Goal: Task Accomplishment & Management: Manage account settings

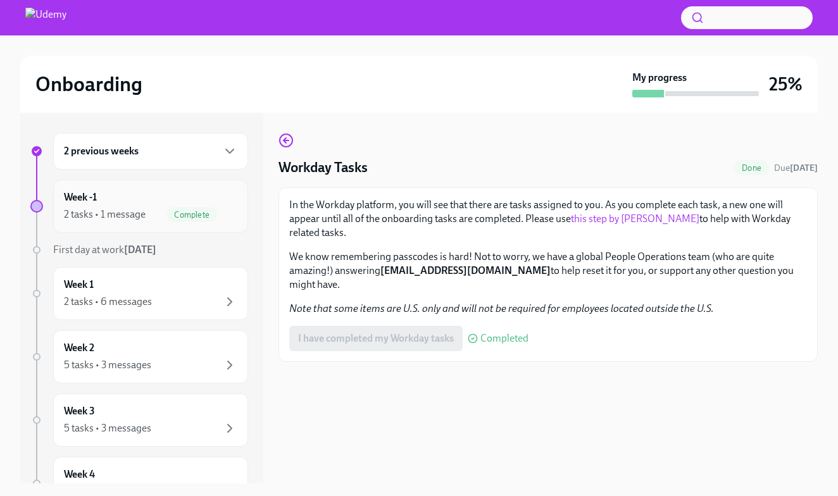
click at [120, 224] on div "Week -1 2 tasks • 1 message Complete" at bounding box center [150, 206] width 195 height 53
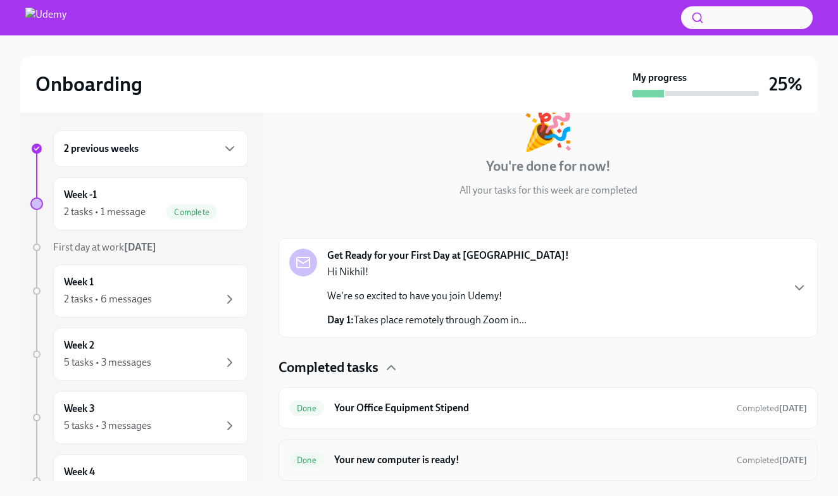
scroll to position [81, 0]
click at [461, 411] on h6 "Your Office Equipment Stipend" at bounding box center [530, 408] width 392 height 14
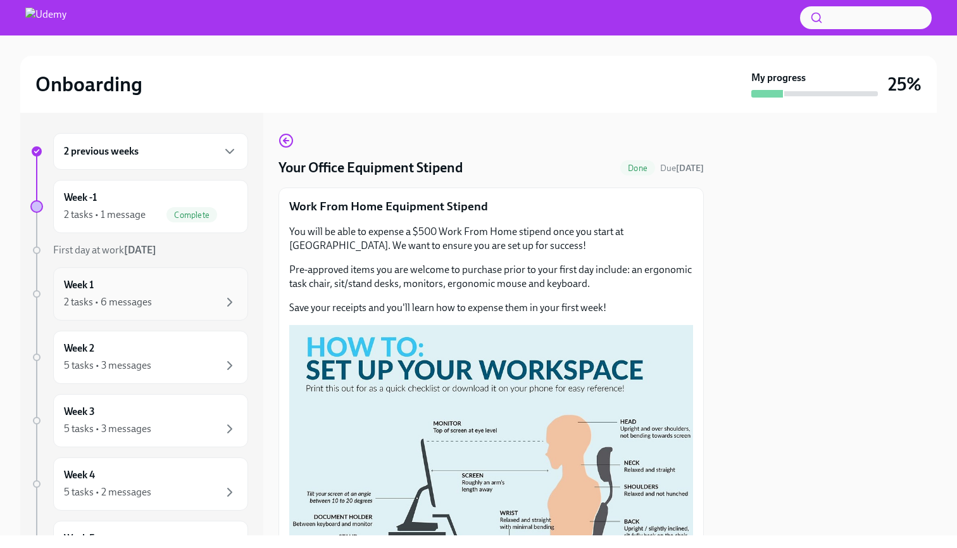
click at [184, 301] on div "2 tasks • 6 messages" at bounding box center [150, 301] width 173 height 15
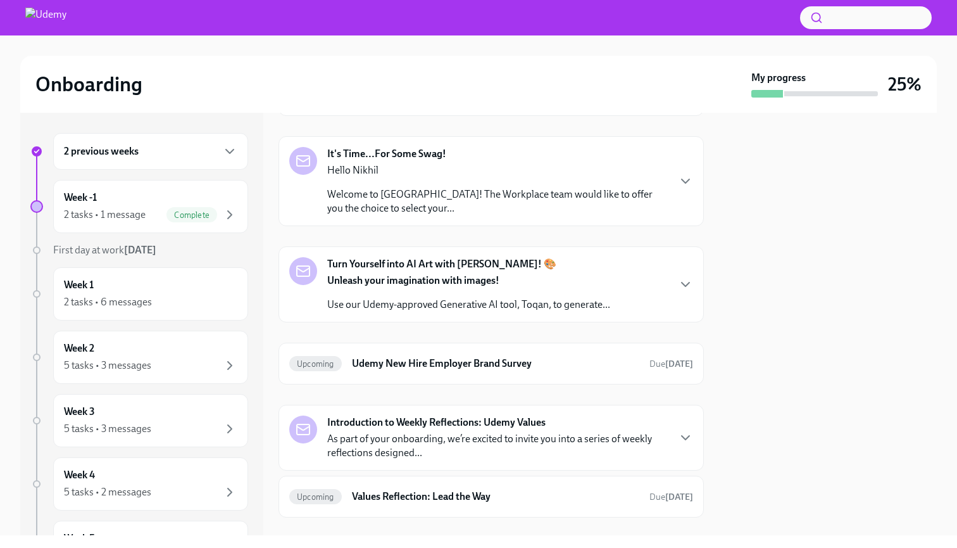
scroll to position [342, 0]
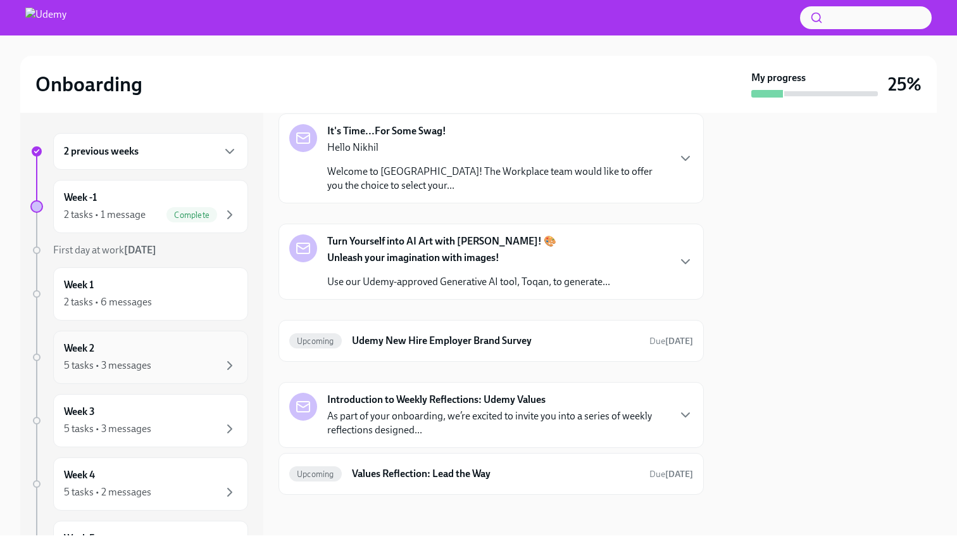
click at [189, 355] on div "Week 2 5 tasks • 3 messages" at bounding box center [150, 357] width 173 height 32
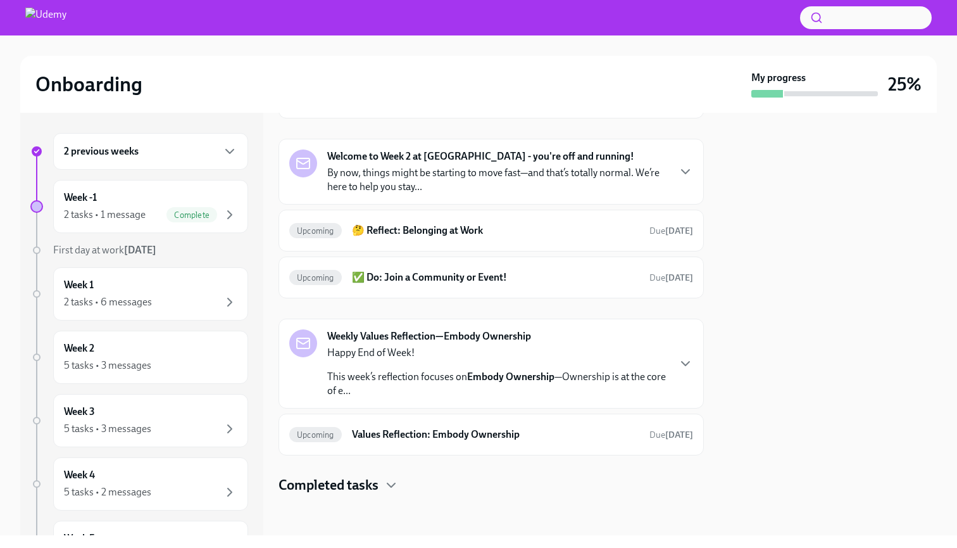
click at [151, 160] on div "2 previous weeks" at bounding box center [150, 151] width 195 height 37
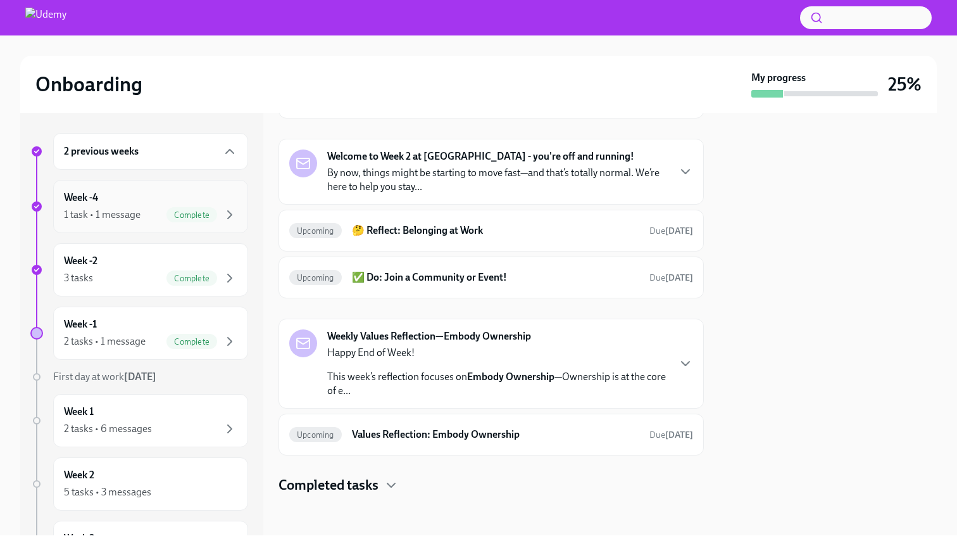
click at [121, 211] on div "1 task • 1 message" at bounding box center [102, 215] width 77 height 14
